Goal: Check status: Check status

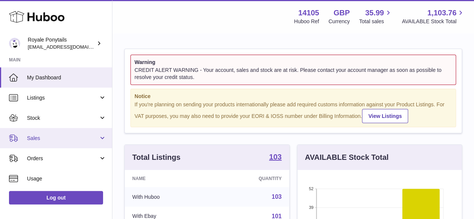
scroll to position [117, 164]
click at [35, 136] on span "Sales" at bounding box center [63, 138] width 72 height 7
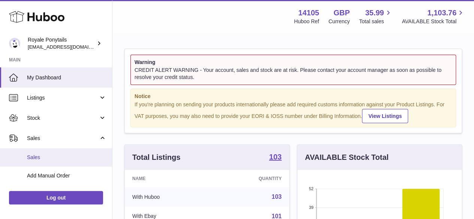
click at [39, 158] on span "Sales" at bounding box center [66, 157] width 79 height 7
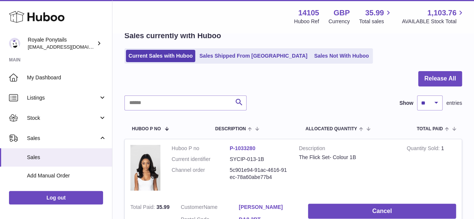
scroll to position [37, 0]
click at [149, 104] on input "text" at bounding box center [185, 102] width 122 height 15
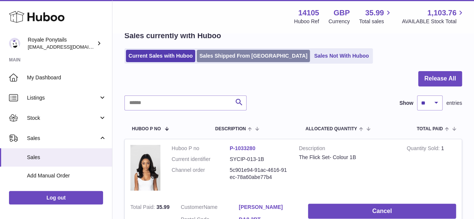
click at [228, 54] on link "Sales Shipped From Huboo" at bounding box center [253, 56] width 113 height 12
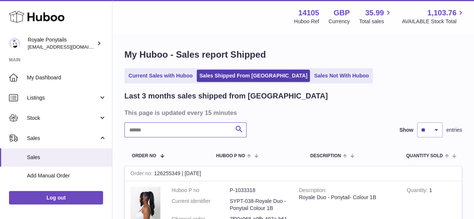
click at [149, 127] on input "text" at bounding box center [185, 129] width 122 height 15
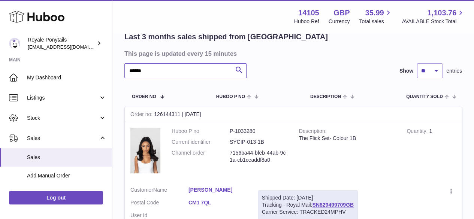
scroll to position [112, 0]
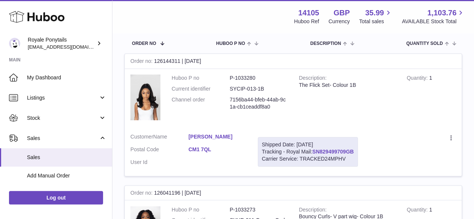
type input "******"
click at [348, 151] on link "SN829499709GB" at bounding box center [333, 152] width 42 height 6
click at [335, 150] on link "SN829499709GB" at bounding box center [333, 152] width 42 height 6
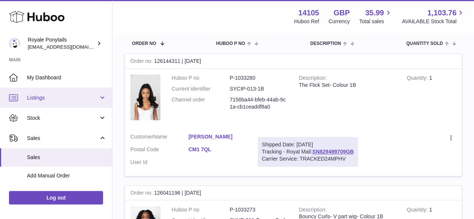
click at [39, 98] on span "Listings" at bounding box center [63, 97] width 72 height 7
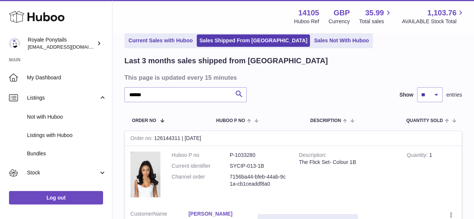
scroll to position [75, 0]
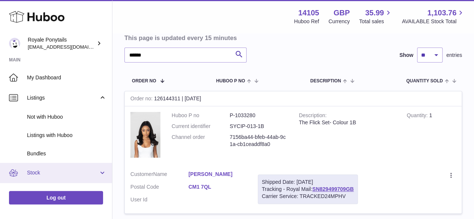
click at [31, 171] on span "Stock" at bounding box center [63, 172] width 72 height 7
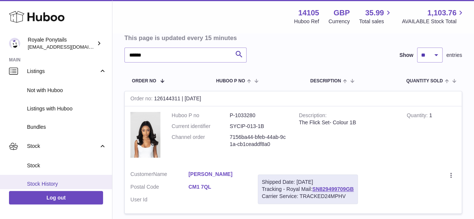
scroll to position [37, 0]
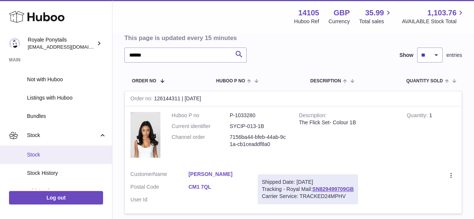
click at [34, 152] on span "Stock" at bounding box center [66, 154] width 79 height 7
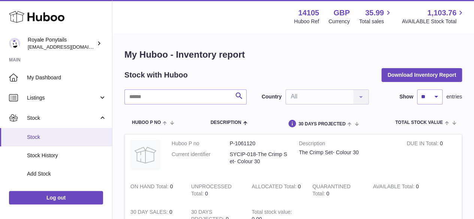
click at [41, 138] on span "Stock" at bounding box center [66, 137] width 79 height 7
click at [40, 155] on span "Stock History" at bounding box center [66, 155] width 79 height 7
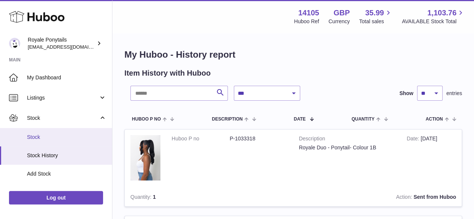
click at [33, 135] on span "Stock" at bounding box center [66, 137] width 79 height 7
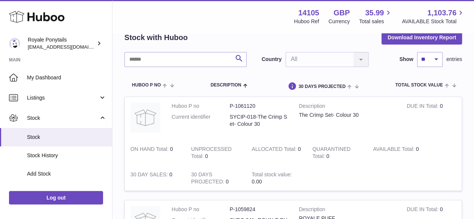
scroll to position [75, 0]
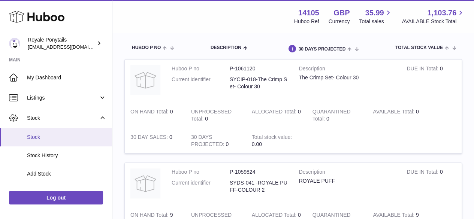
click at [30, 135] on span "Stock" at bounding box center [66, 137] width 79 height 7
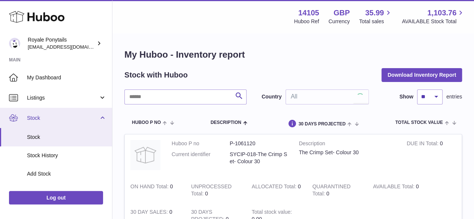
click at [39, 119] on span "Stock" at bounding box center [63, 118] width 72 height 7
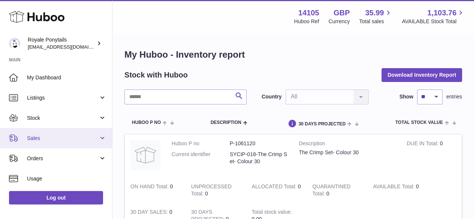
click at [37, 137] on span "Sales" at bounding box center [63, 138] width 72 height 7
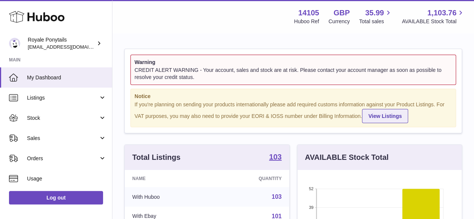
scroll to position [117, 164]
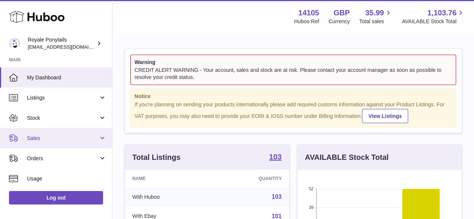
click at [35, 137] on span "Sales" at bounding box center [63, 138] width 72 height 7
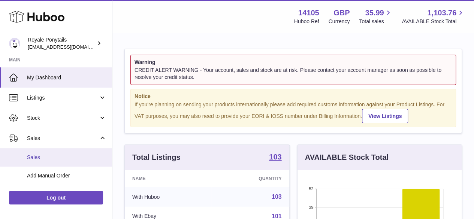
click at [34, 158] on span "Sales" at bounding box center [66, 157] width 79 height 7
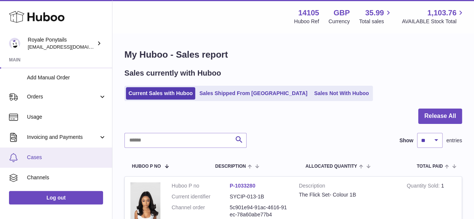
scroll to position [112, 0]
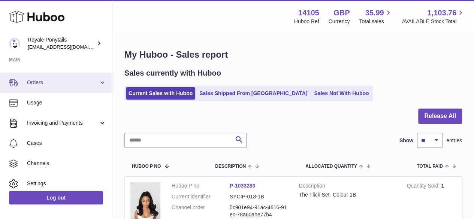
click at [39, 83] on span "Orders" at bounding box center [63, 82] width 72 height 7
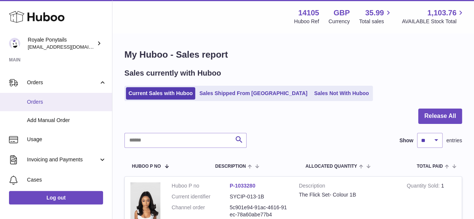
click at [41, 100] on span "Orders" at bounding box center [66, 101] width 79 height 7
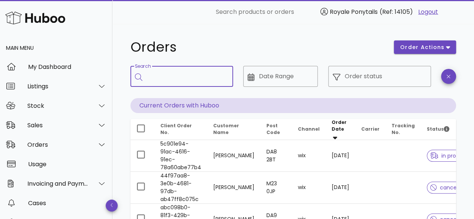
paste input "**********"
type input "*"
